Goal: Use online tool/utility: Utilize a website feature to perform a specific function

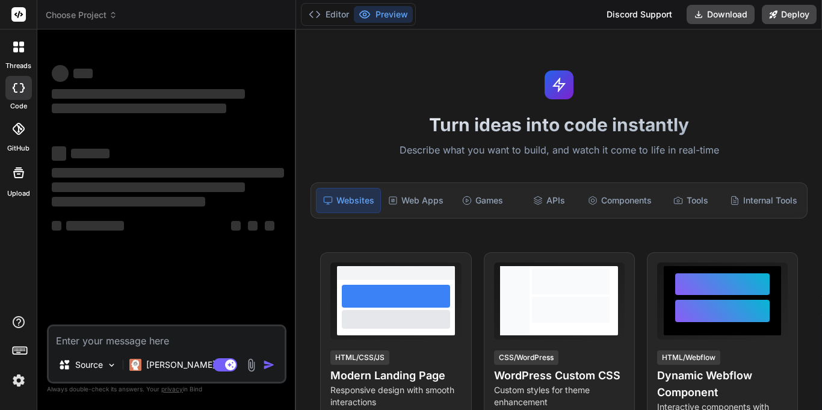
type textarea "x"
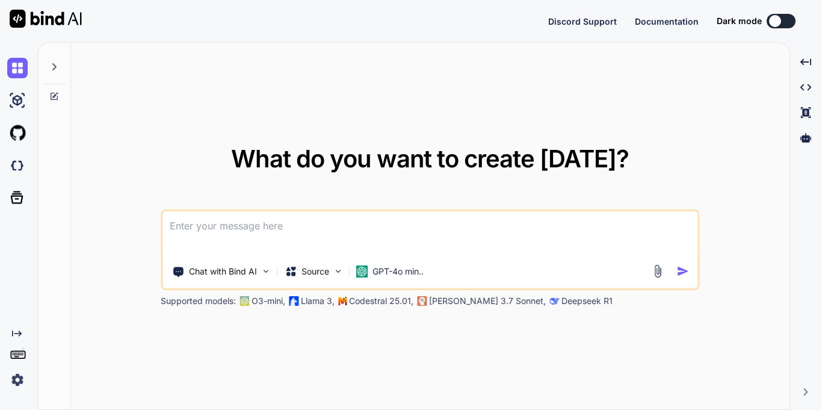
type textarea "x"
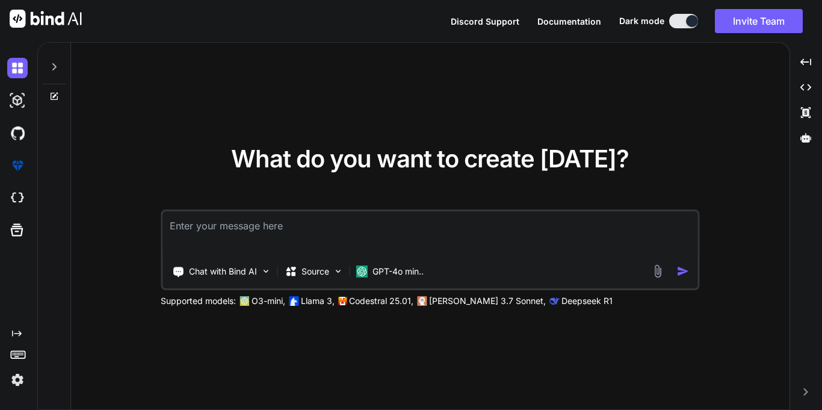
click at [546, 233] on textarea at bounding box center [429, 233] width 535 height 45
paste textarea "Please correct the English and grammar, and make it more polite "Sir, I can rev…"
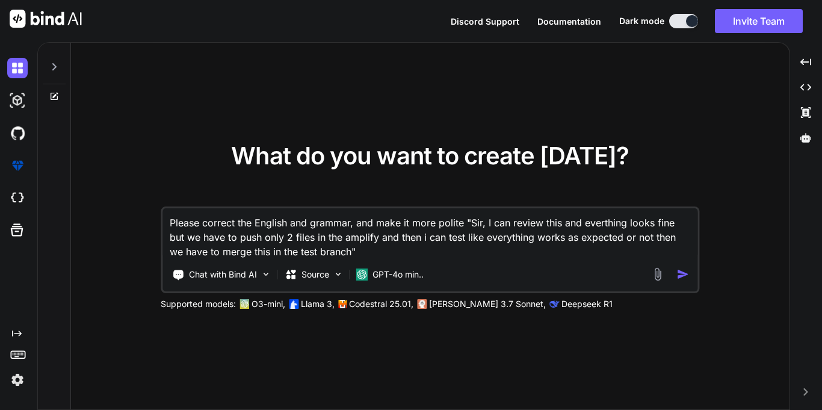
type textarea "Please correct the English and grammar, and make it more polite "Sir, I can rev…"
click at [684, 273] on img "button" at bounding box center [682, 274] width 13 height 13
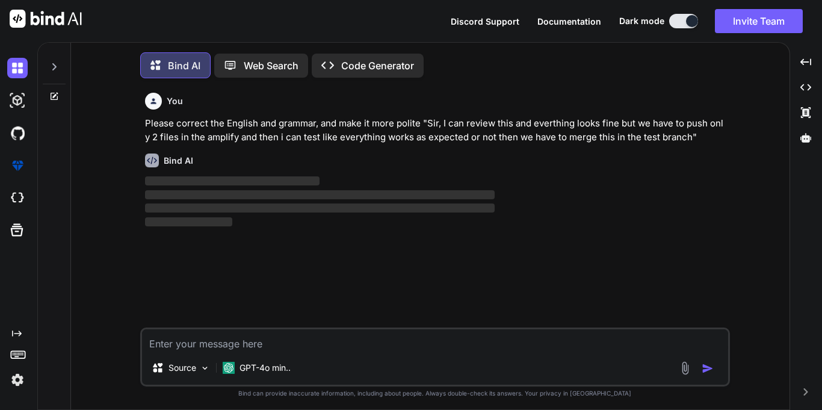
scroll to position [6, 0]
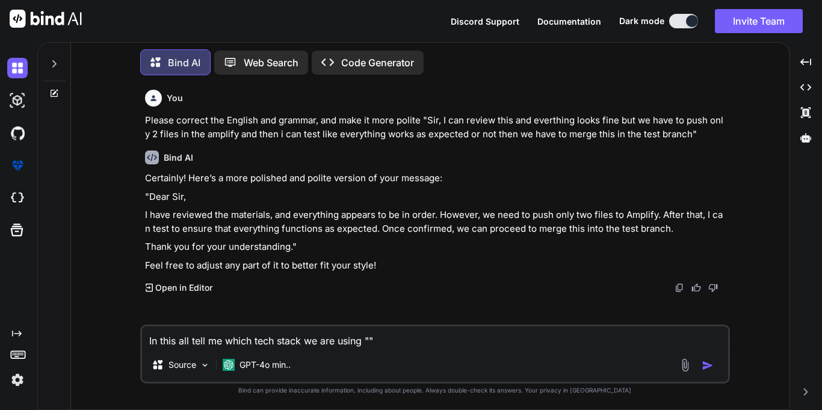
paste textarea "{ "name": "novir-milestone-tracker", "version": "0.1.0", "private": true, "scri…"
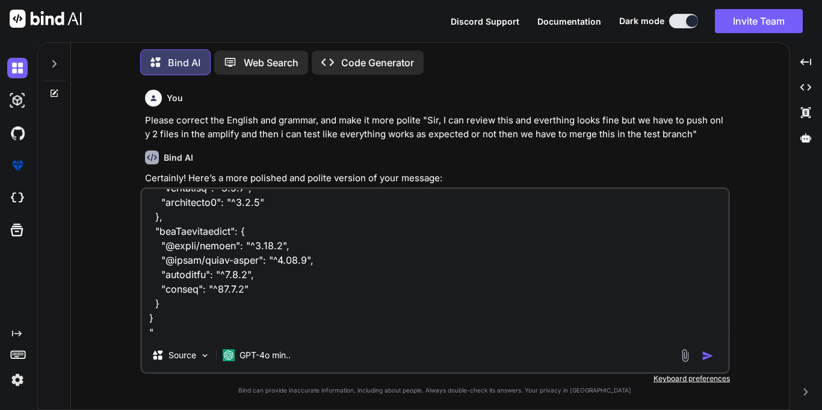
type textarea "In this all tell me which tech stack we are using "{ "name": "novir-milestone-t…"
click at [702, 350] on button "button" at bounding box center [710, 356] width 17 height 12
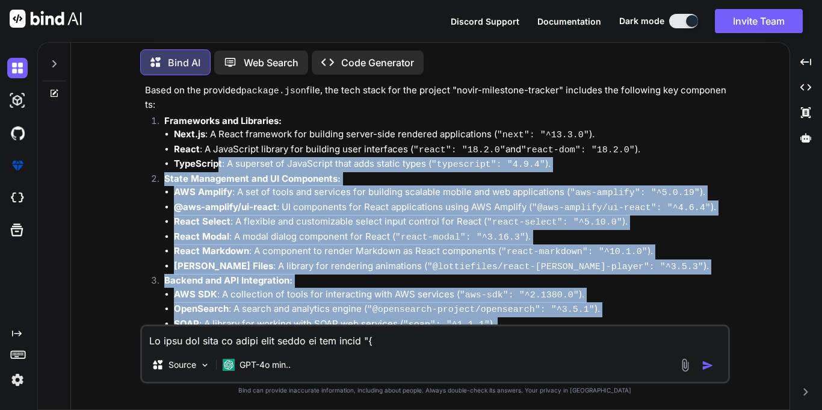
scroll to position [353, 0]
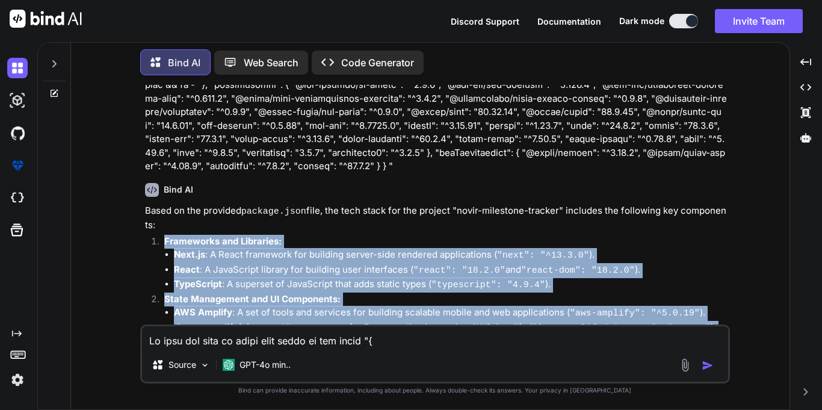
drag, startPoint x: 336, startPoint y: 255, endPoint x: 164, endPoint y: 243, distance: 172.5
copy div "Frameworks and Libraries: Next.js : A React framework for building server-side …"
click at [765, 232] on div "You Please correct the English and grammar, and make it more polite "Sir, I can…" at bounding box center [435, 247] width 709 height 324
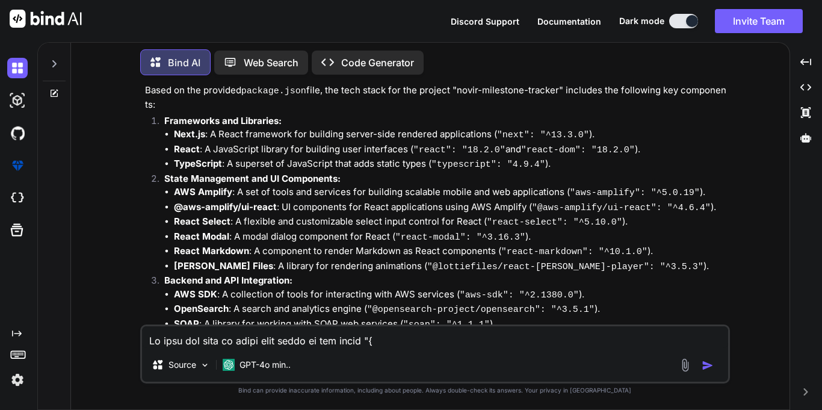
scroll to position [654, 0]
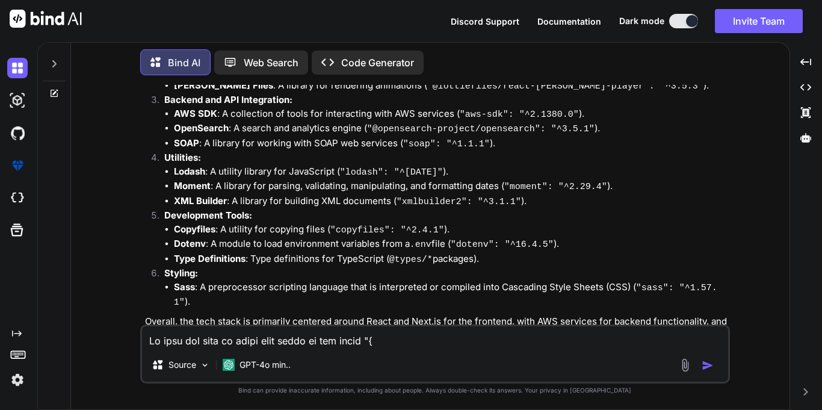
click at [444, 357] on div "Source GPT-4o min.." at bounding box center [435, 367] width 586 height 29
click at [445, 344] on textarea at bounding box center [435, 337] width 586 height 22
paste textarea "Correct the English and correct the grammar "⁠st, Other than survey.tsx i can o…"
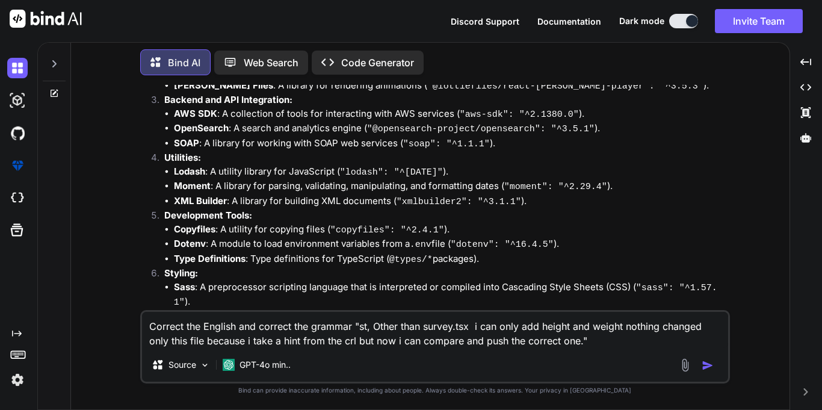
type textarea "Correct the English and correct the grammar "⁠st, Other than survey.tsx i can o…"
click at [714, 363] on button "button" at bounding box center [710, 365] width 17 height 12
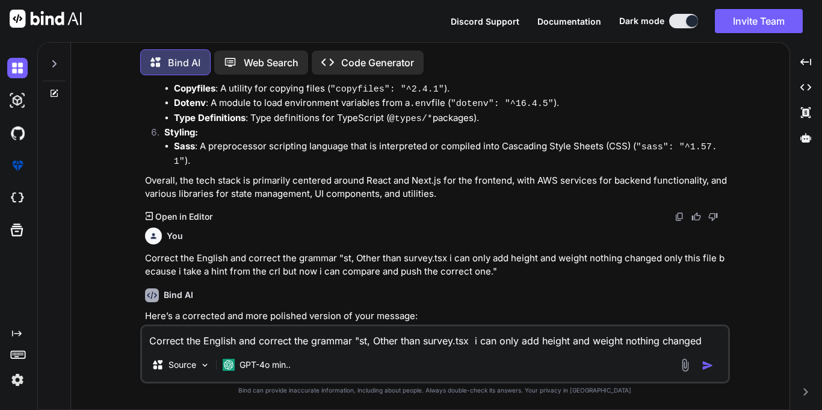
scroll to position [826, 0]
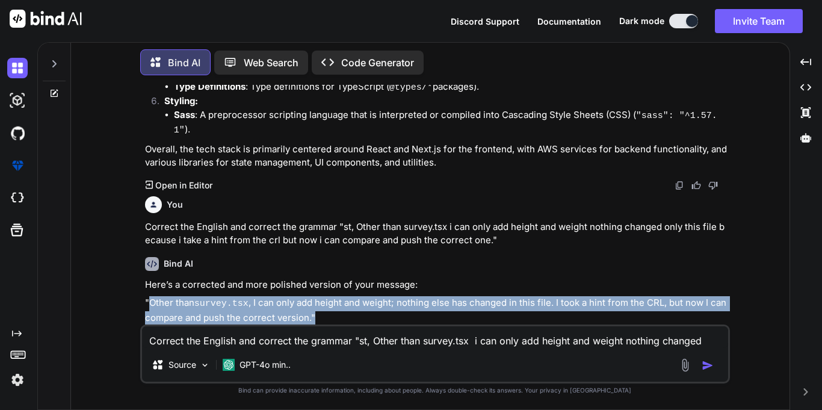
drag, startPoint x: 312, startPoint y: 277, endPoint x: 151, endPoint y: 259, distance: 162.2
click at [151, 296] on p ""Other than survey.tsx , I can only add height and weight; nothing else has cha…" at bounding box center [436, 310] width 583 height 28
copy p "Other than survey.tsx , I can only add height and weight; nothing else has chan…"
click at [330, 341] on textarea "Correct the English and correct the grammar "⁠st, Other than survey.tsx i can o…" at bounding box center [435, 337] width 586 height 22
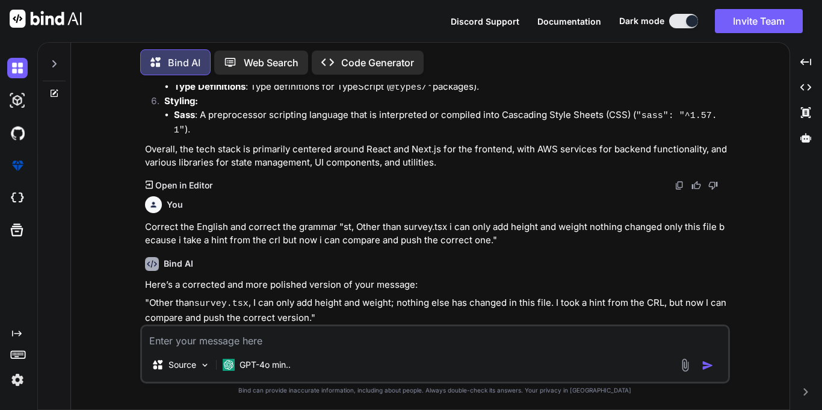
paste textarea "Correct the English and correct the grammar "⁠st, Other than survey.tsx i can o…"
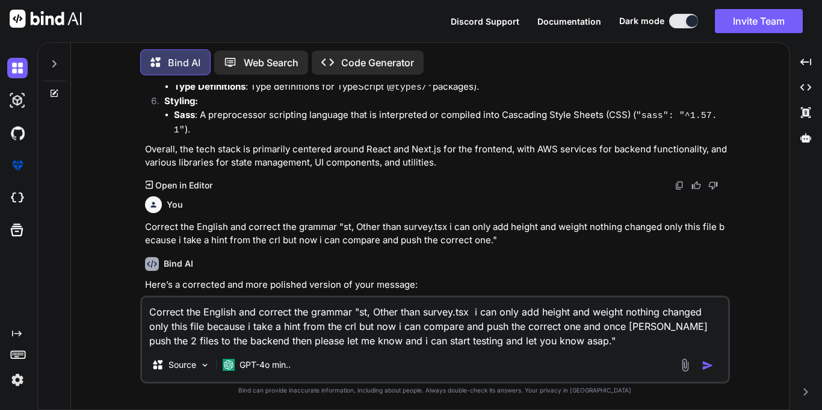
type textarea "Correct the English and correct the grammar "⁠st, Other than survey.tsx i can o…"
click at [705, 363] on img "button" at bounding box center [708, 365] width 12 height 12
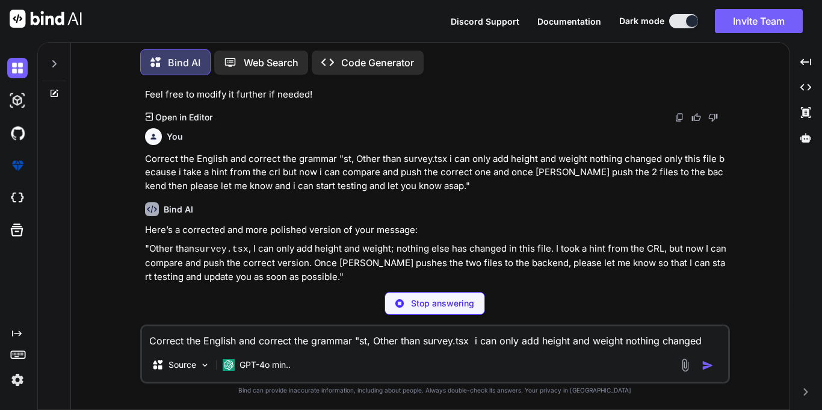
scroll to position [1025, 0]
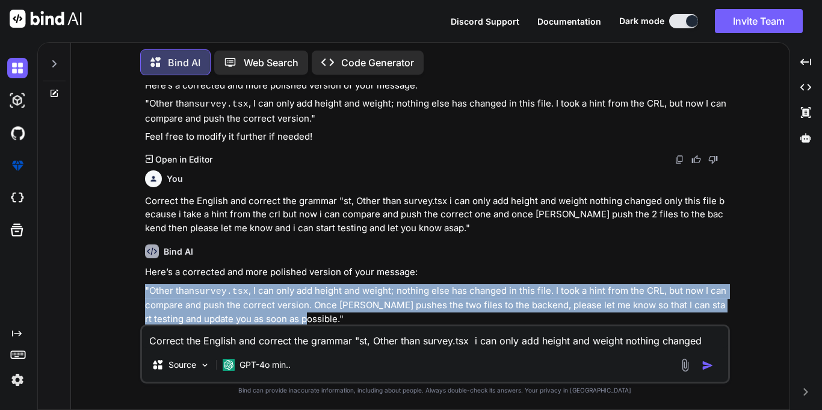
drag, startPoint x: 289, startPoint y: 282, endPoint x: 124, endPoint y: 252, distance: 167.6
click at [124, 252] on div "You Please correct the English and grammar, and make it more polite "Sir, I can…" at bounding box center [435, 247] width 709 height 324
copy p ""Other than survey.tsx , I can only add height and weight; nothing else has cha…"
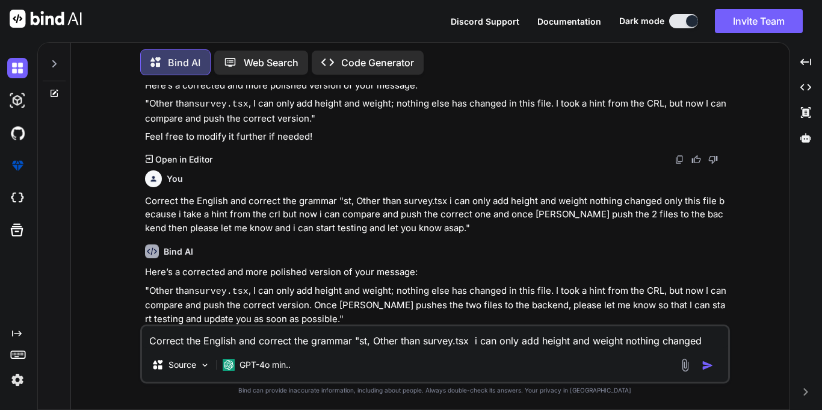
click at [270, 327] on textarea "Correct the English and correct the grammar "⁠st, Other than survey.tsx i can o…" at bounding box center [435, 337] width 586 height 22
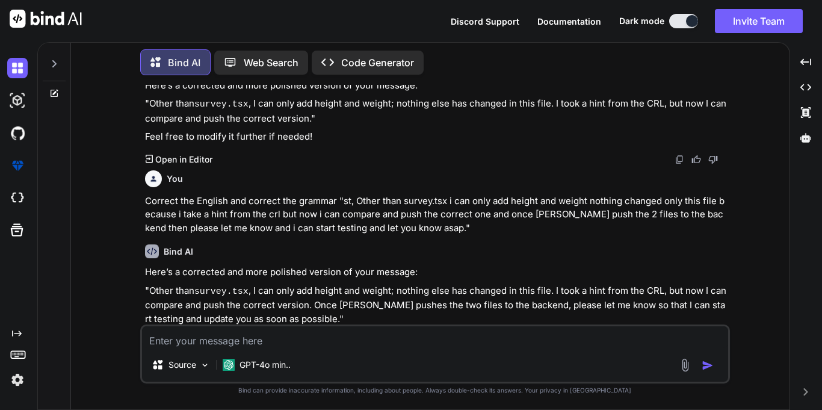
click at [272, 345] on textarea at bounding box center [435, 337] width 586 height 22
paste textarea "Correct the English and correct the grammar "Before that st, i can test then we…"
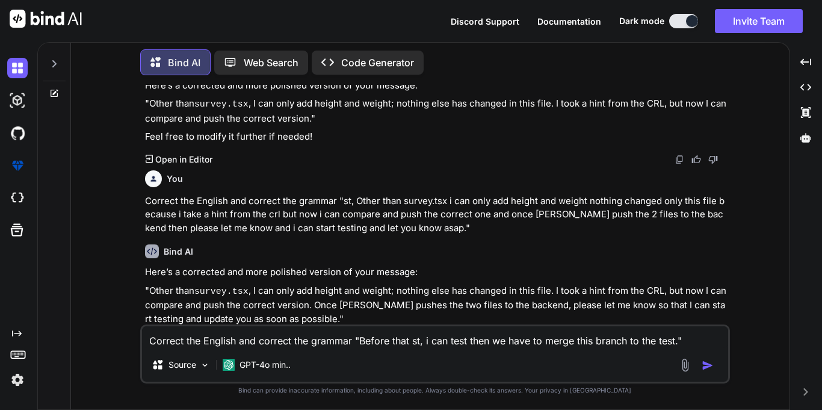
click at [374, 339] on textarea "Correct the English and correct the grammar "Before that st, i can test then we…" at bounding box center [435, 337] width 586 height 22
paste textarea "and this frontend if occurs i can fix then we let you know so after that you ca…"
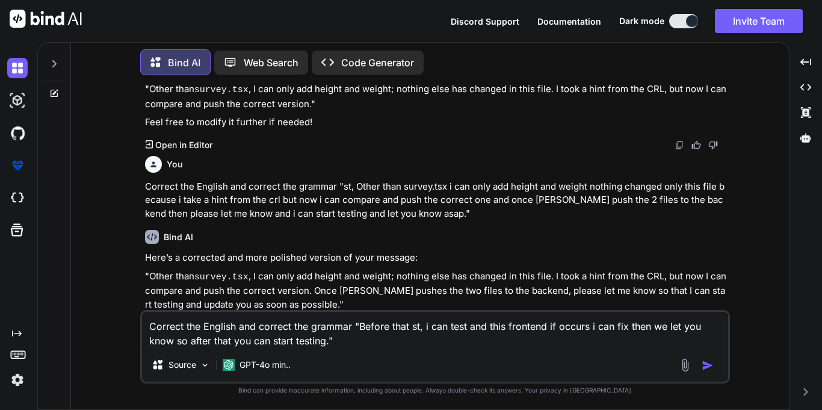
type textarea "Correct the English and correct the grammar "Before that st, i can test and thi…"
click at [706, 363] on img "button" at bounding box center [708, 365] width 12 height 12
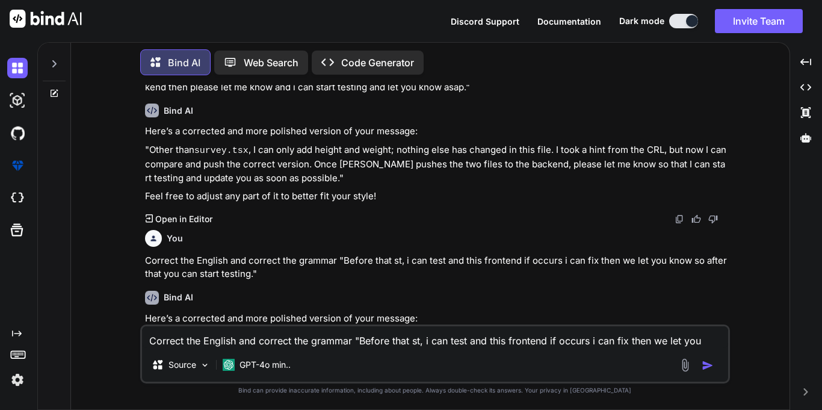
scroll to position [1184, 0]
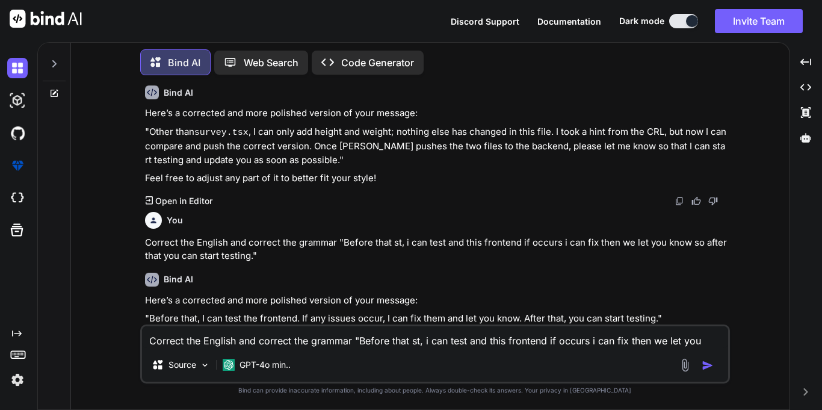
click at [159, 312] on p ""Before that, I can test the frontend. If any issues occur, I can fix them and …" at bounding box center [436, 319] width 583 height 14
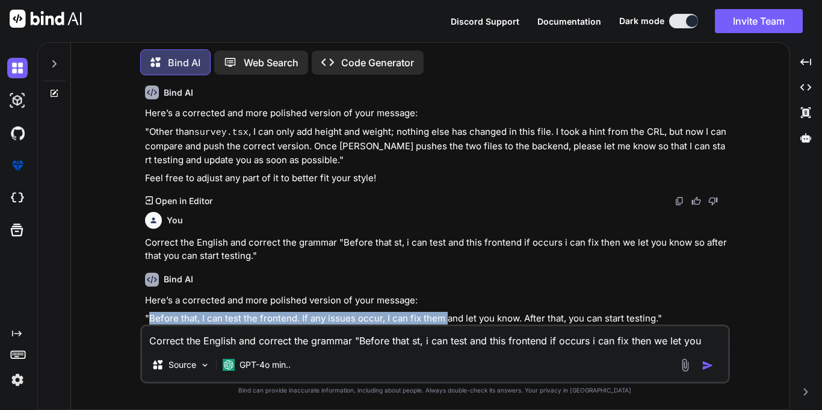
drag, startPoint x: 159, startPoint y: 277, endPoint x: 440, endPoint y: 279, distance: 281.0
click at [440, 312] on p ""Before that, I can test the frontend. If any issues occur, I can fix them and …" at bounding box center [436, 319] width 583 height 14
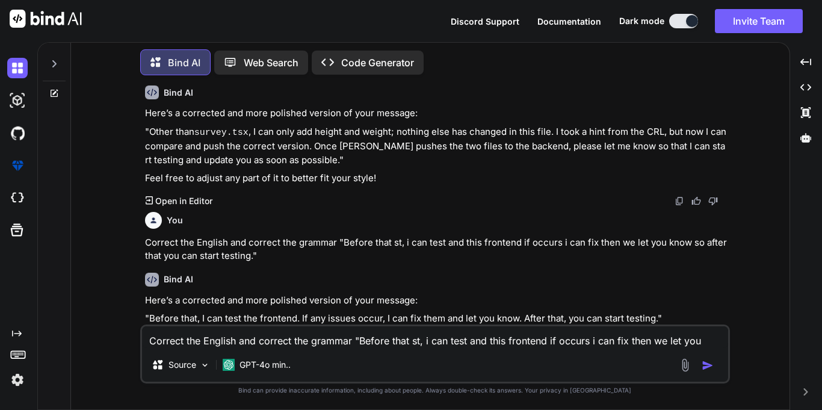
click at [162, 312] on p ""Before that, I can test the frontend. If any issues occur, I can fix them and …" at bounding box center [436, 319] width 583 height 14
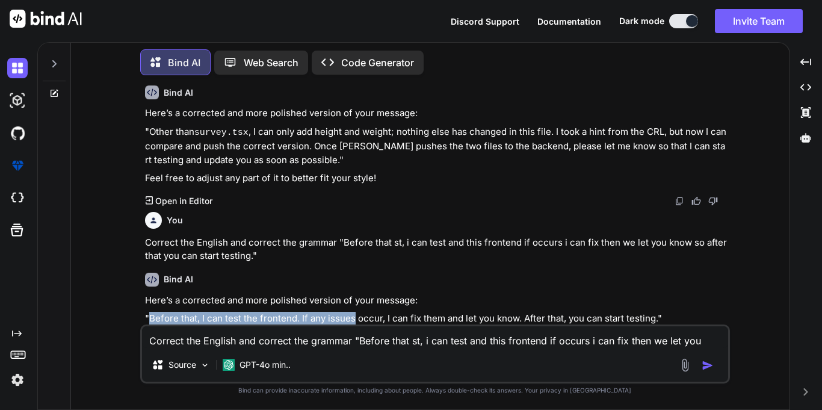
drag, startPoint x: 162, startPoint y: 274, endPoint x: 338, endPoint y: 282, distance: 175.3
click at [338, 312] on p ""Before that, I can test the frontend. If any issues occur, I can fix them and …" at bounding box center [436, 319] width 583 height 14
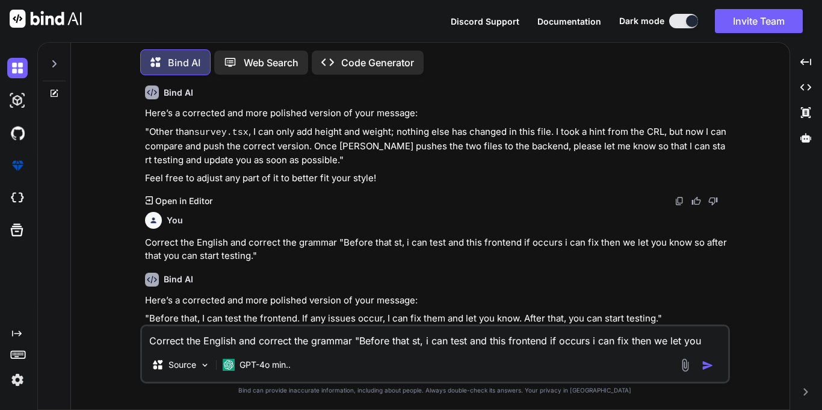
click at [329, 294] on div "Here’s a corrected and more polished version of your message: "Before that, I c…" at bounding box center [436, 319] width 583 height 51
drag, startPoint x: 146, startPoint y: 272, endPoint x: 191, endPoint y: 273, distance: 44.5
click at [191, 312] on p ""Before that, I can test the frontend. If any issues occur, I can fix them and …" at bounding box center [436, 319] width 583 height 14
click at [170, 312] on p ""Before that, I can test the frontend. If any issues occur, I can fix them and …" at bounding box center [436, 319] width 583 height 14
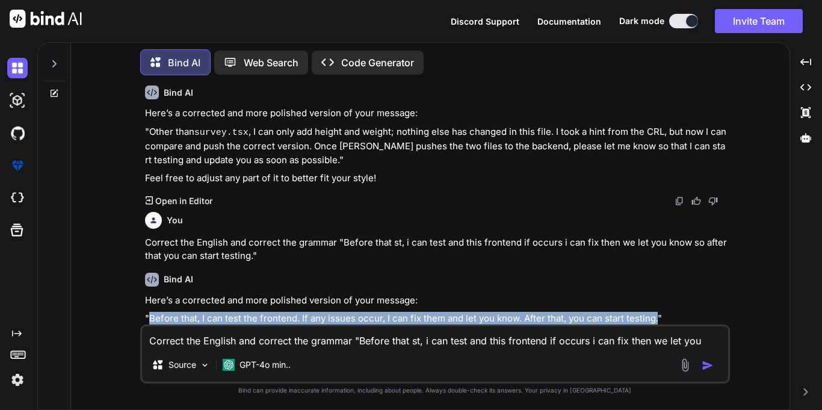
drag, startPoint x: 170, startPoint y: 279, endPoint x: 655, endPoint y: 279, distance: 484.4
click at [655, 312] on p ""Before that, I can test the frontend. If any issues occur, I can fix them and …" at bounding box center [436, 319] width 583 height 14
click at [184, 294] on div "Here’s a corrected and more polished version of your message: "Before that, I c…" at bounding box center [436, 319] width 583 height 51
click at [168, 312] on p ""Before that, I can test the frontend. If any issues occur, I can fix them and …" at bounding box center [436, 319] width 583 height 14
drag, startPoint x: 168, startPoint y: 280, endPoint x: 653, endPoint y: 276, distance: 484.4
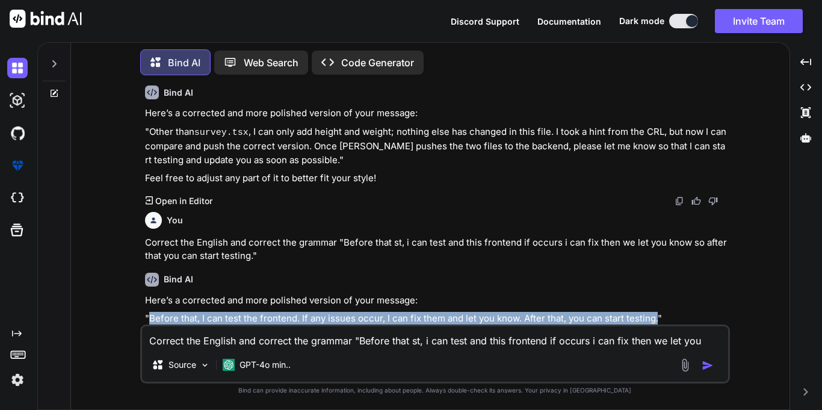
click at [653, 312] on p ""Before that, I can test the frontend. If any issues occur, I can fix them and …" at bounding box center [436, 319] width 583 height 14
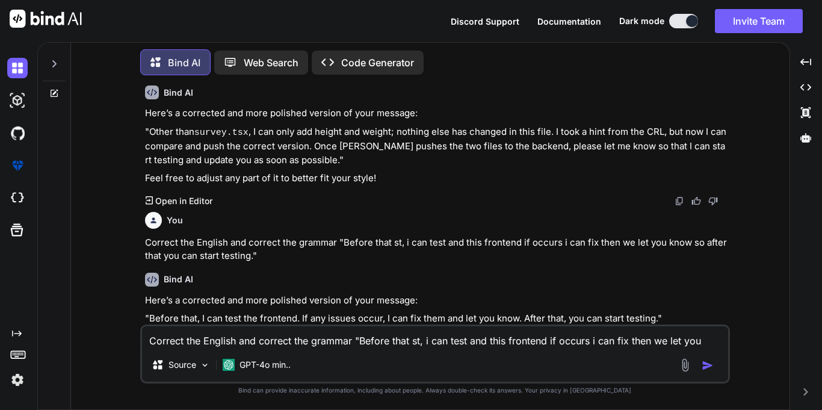
click at [265, 236] on p "Correct the English and correct the grammar "Before that st, i can test and thi…" at bounding box center [436, 249] width 583 height 27
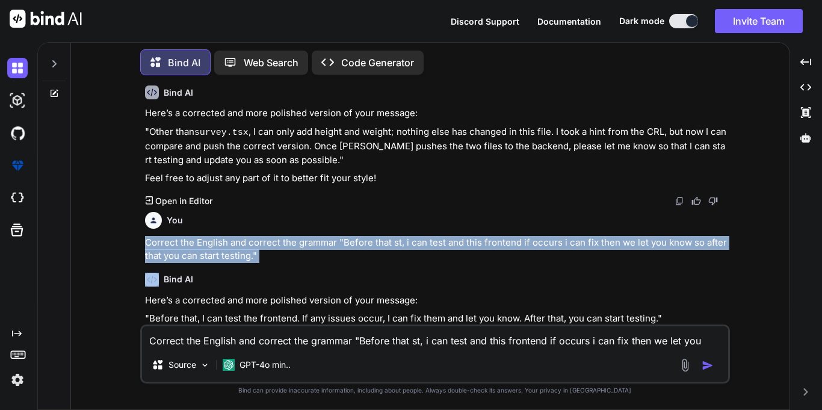
click at [265, 236] on p "Correct the English and correct the grammar "Before that st, i can test and thi…" at bounding box center [436, 249] width 583 height 27
copy p "Correct the English and correct the grammar "Before that st, i can test and thi…"
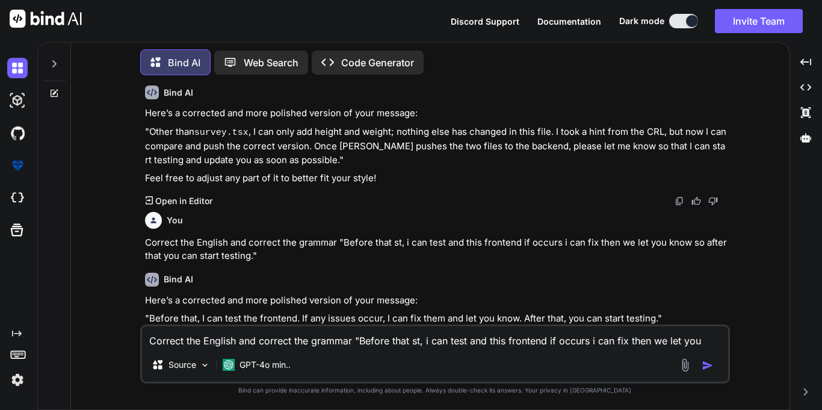
click at [276, 333] on textarea "Correct the English and correct the grammar "Before that st, i can test and thi…" at bounding box center [435, 337] width 586 height 22
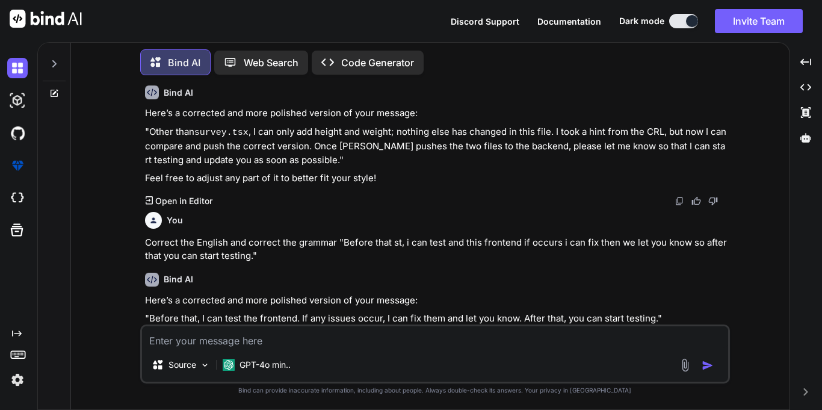
paste textarea "Correct the English and correct the grammar "Before that st, i can test and thi…"
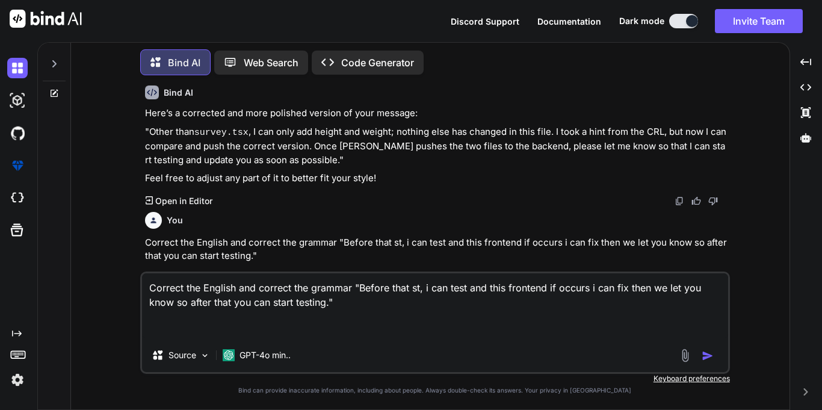
click at [330, 306] on textarea "Correct the English and correct the grammar "Before that st, i can test and thi…" at bounding box center [435, 305] width 586 height 65
type textarea "Correct the English and correct the grammar "Before that st, i can test and thi…"
click at [702, 350] on button "button" at bounding box center [710, 356] width 17 height 12
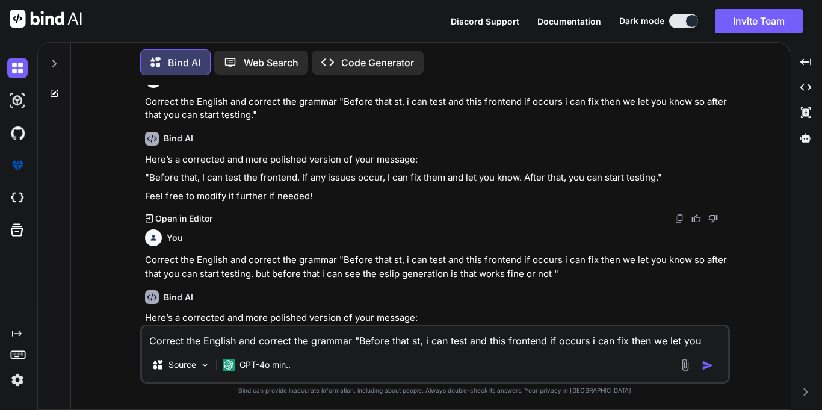
scroll to position [1356, 0]
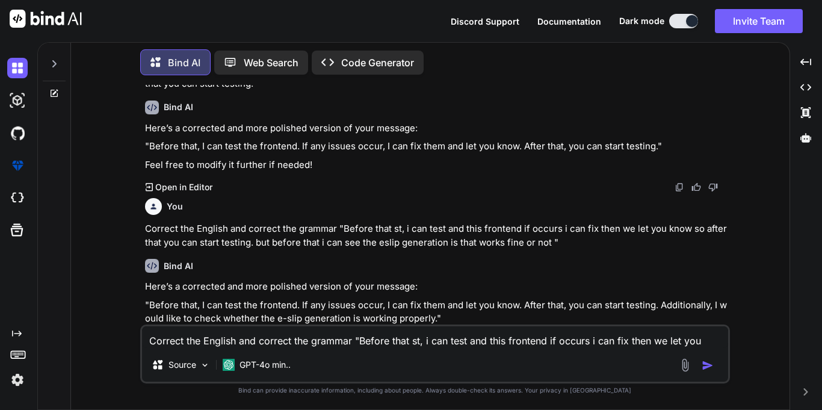
click at [161, 298] on p ""Before that, I can test the frontend. If any issues occur, I can fix them and …" at bounding box center [436, 311] width 583 height 27
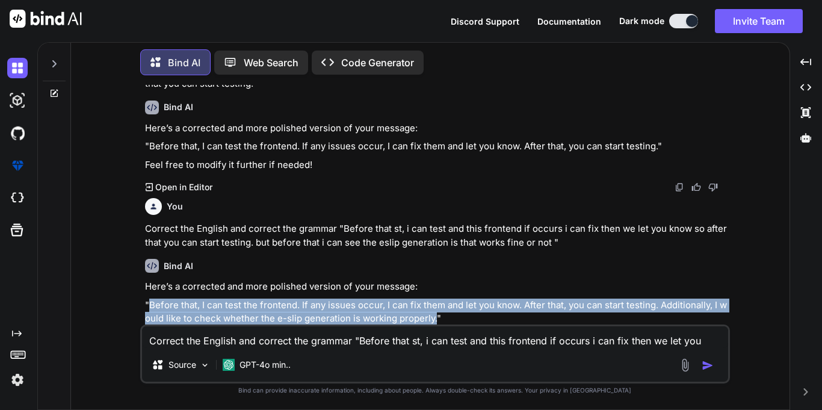
drag, startPoint x: 161, startPoint y: 266, endPoint x: 431, endPoint y: 283, distance: 270.7
click at [431, 298] on p ""Before that, I can test the frontend. If any issues occur, I can fix them and …" at bounding box center [436, 311] width 583 height 27
copy p "Before that, I can test the frontend. If any issues occur, I can fix them and l…"
click at [692, 298] on p ""Before that, I can test the frontend. If any issues occur, I can fix them and …" at bounding box center [436, 311] width 583 height 27
